Goal: Transaction & Acquisition: Purchase product/service

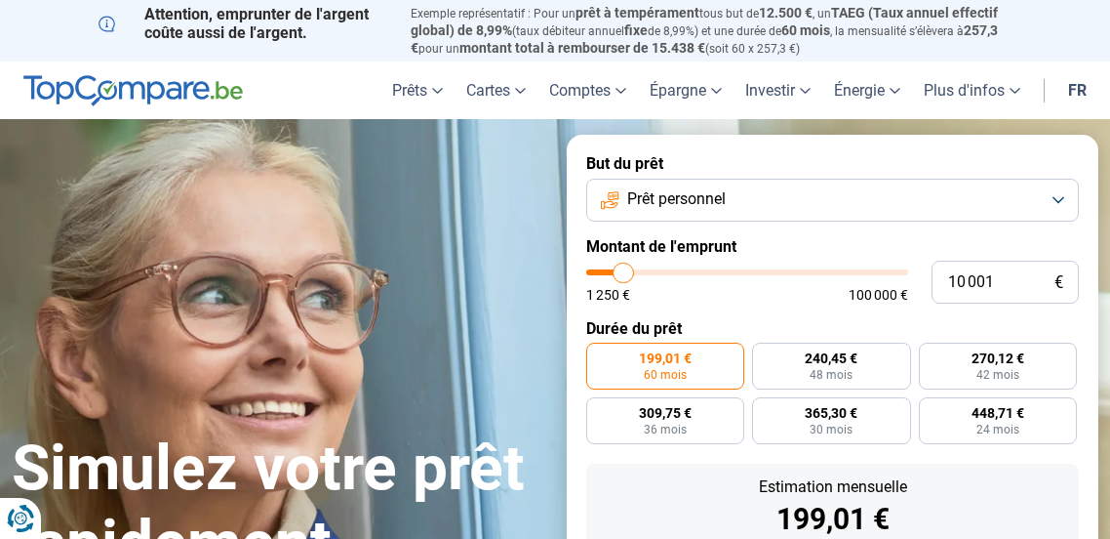
type input "5 500"
type input "5500"
type input "4 750"
type input "4750"
type input "4 000"
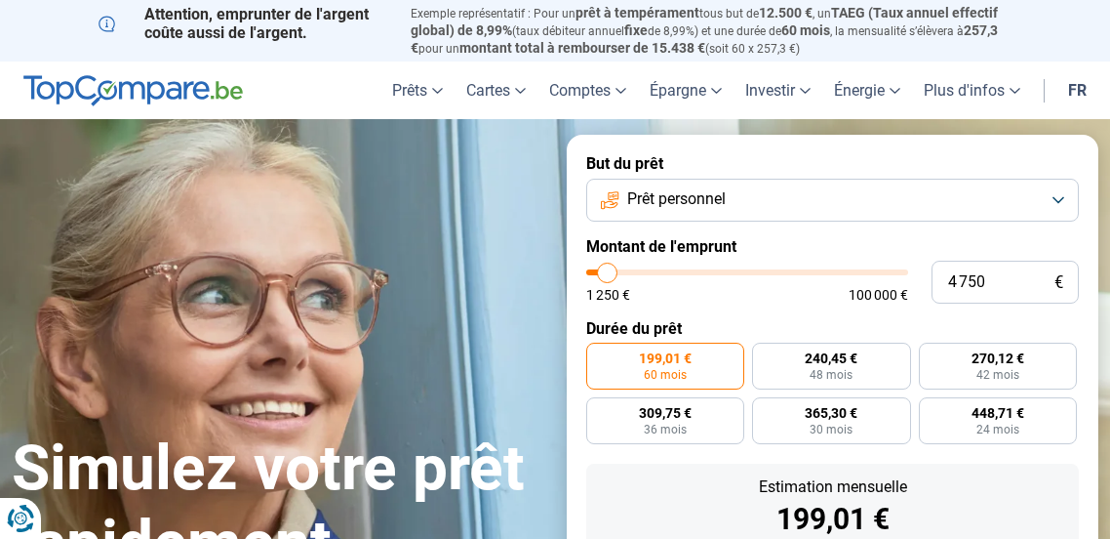
type input "4000"
type input "3 500"
type input "3500"
type input "3 250"
type input "3250"
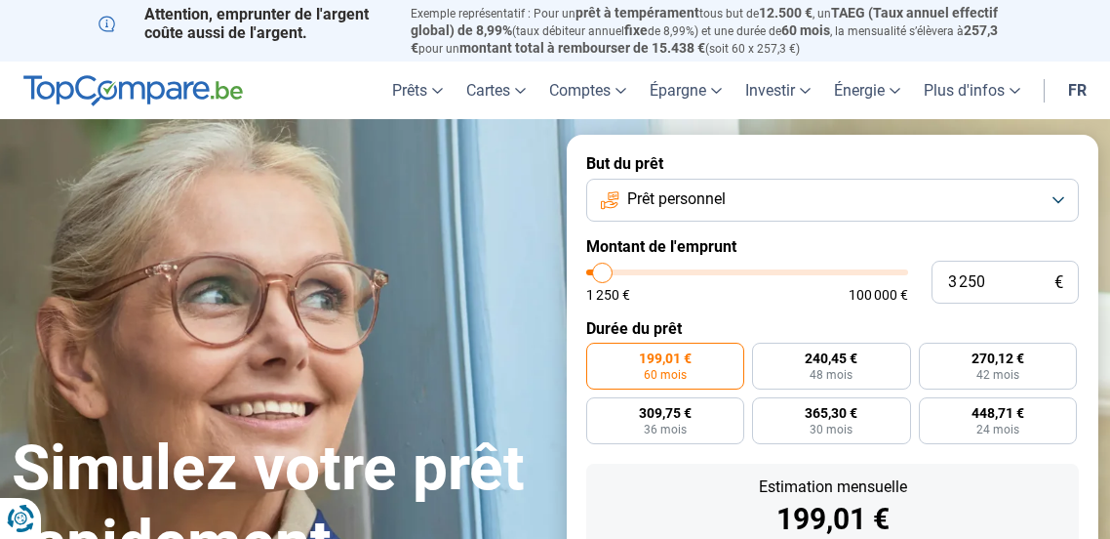
type input "3 000"
type input "3000"
type input "2 750"
type input "2750"
type input "2 500"
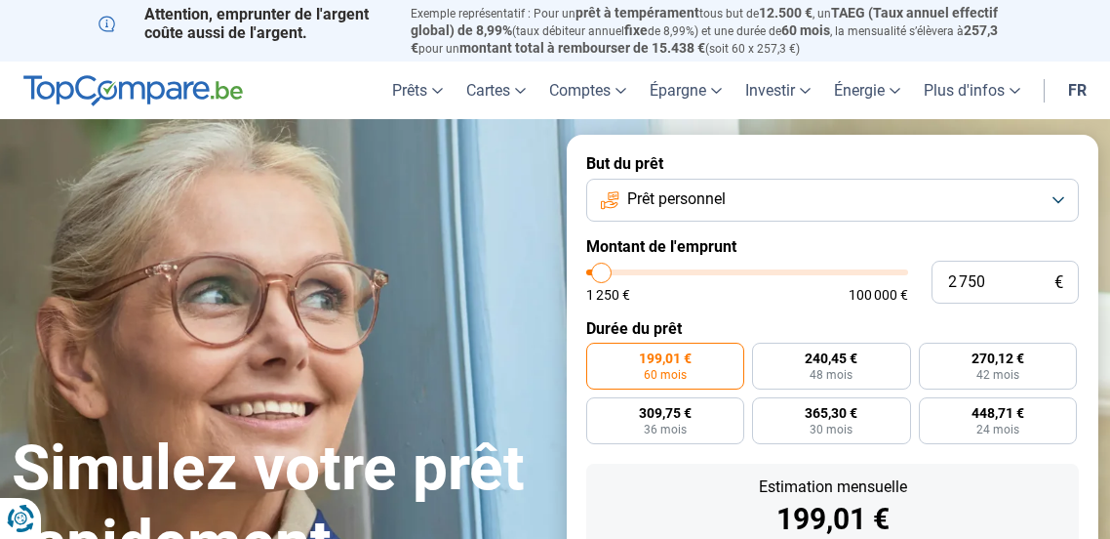
type input "2500"
type input "2 250"
type input "2250"
type input "2 000"
type input "2000"
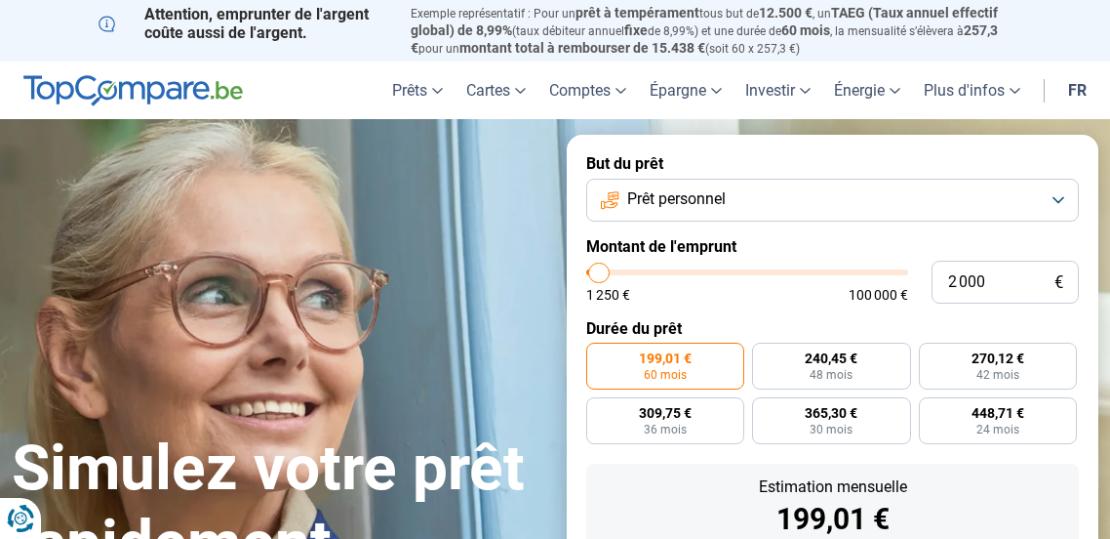
type input "1 500"
type input "1500"
type input "1 250"
drag, startPoint x: 616, startPoint y: 276, endPoint x: 594, endPoint y: 281, distance: 22.0
type input "1250"
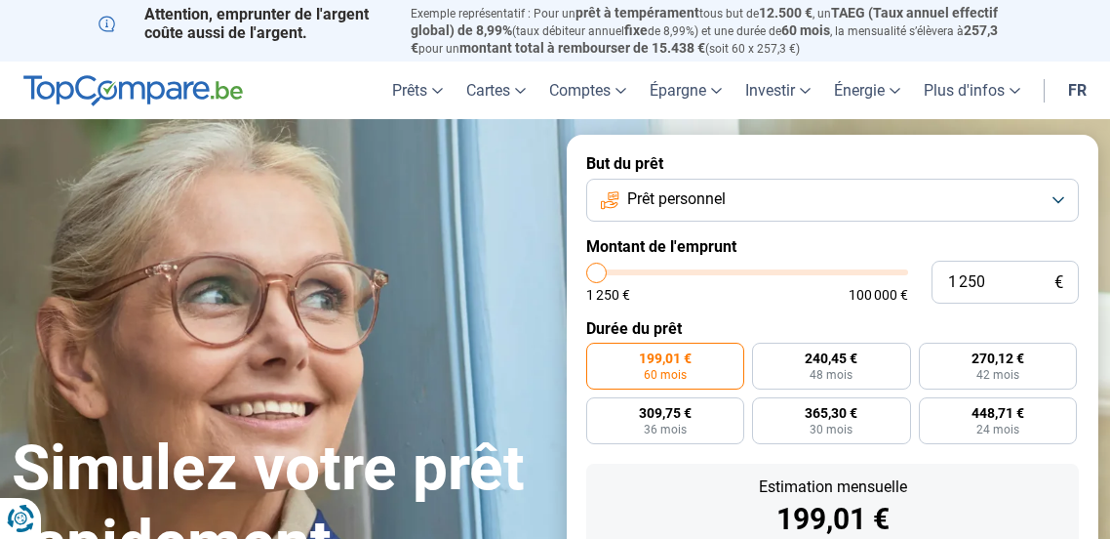
click at [594, 275] on input "range" at bounding box center [747, 272] width 322 height 6
radio input "true"
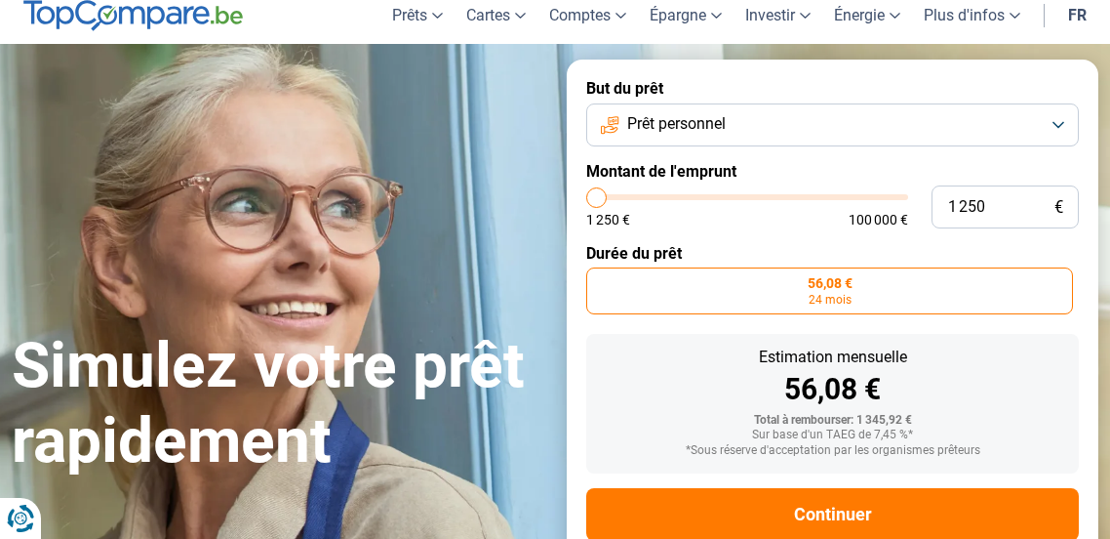
scroll to position [124, 0]
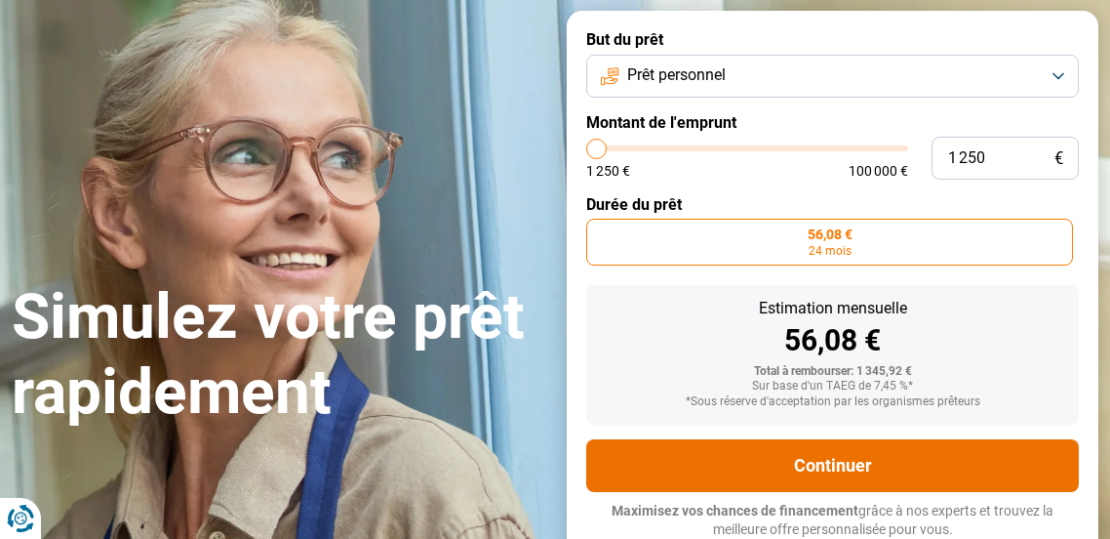
click at [864, 462] on button "Continuer" at bounding box center [832, 465] width 493 height 53
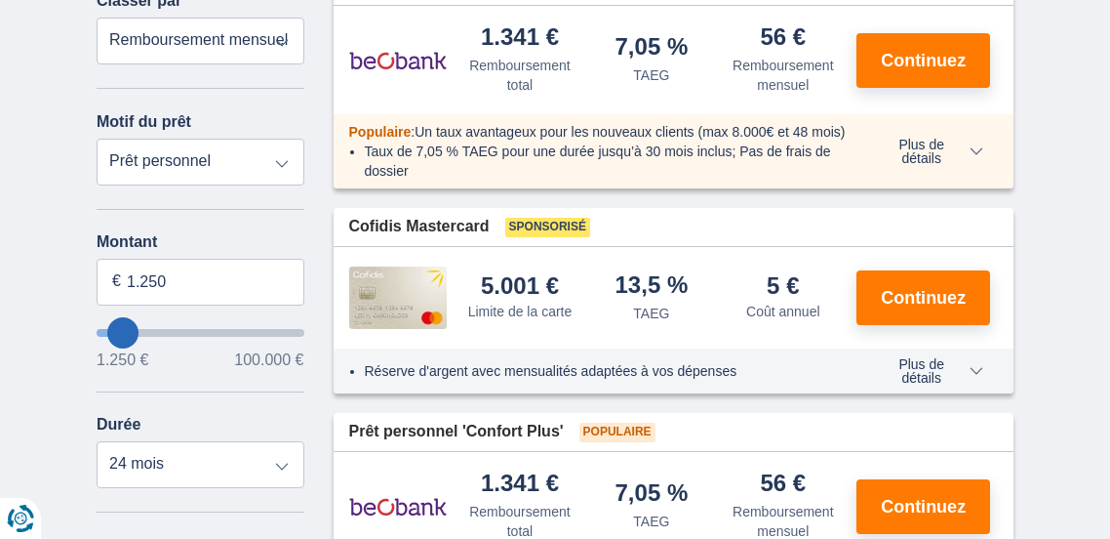
scroll to position [181, 0]
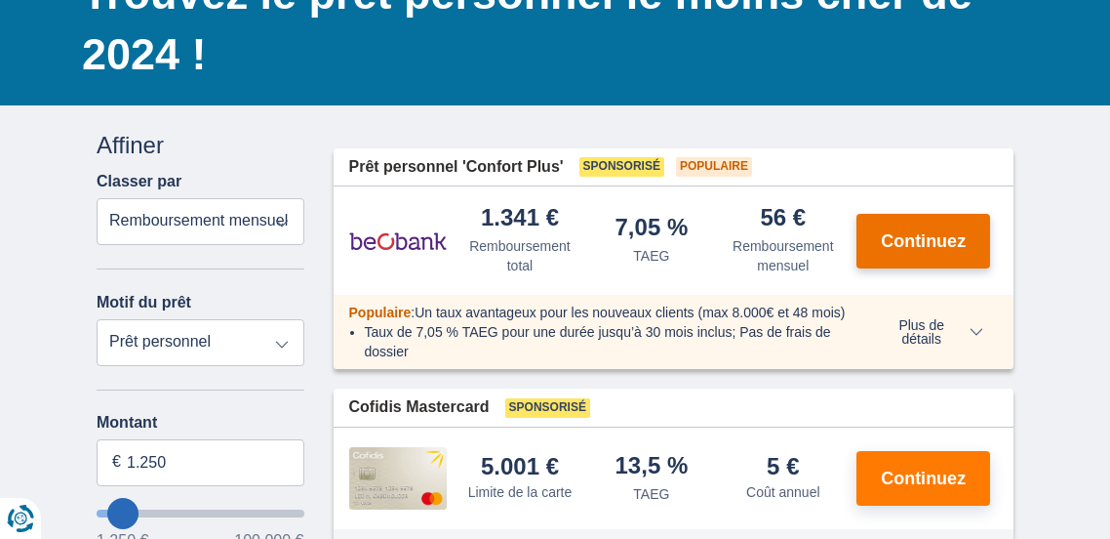
click at [938, 240] on span "Continuez" at bounding box center [923, 241] width 85 height 18
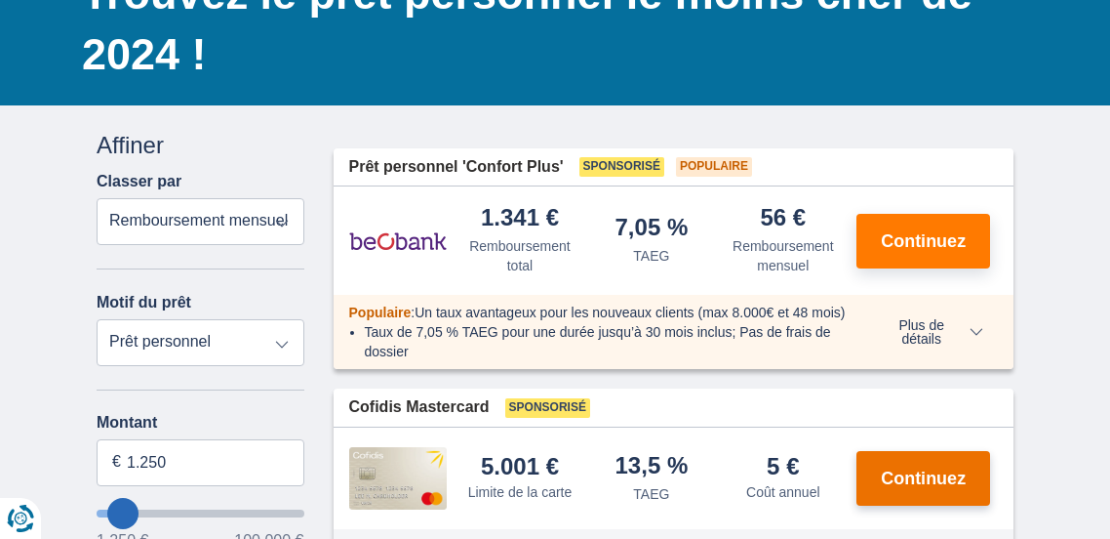
click at [941, 470] on span "Continuez" at bounding box center [923, 478] width 85 height 18
